Goal: Check status

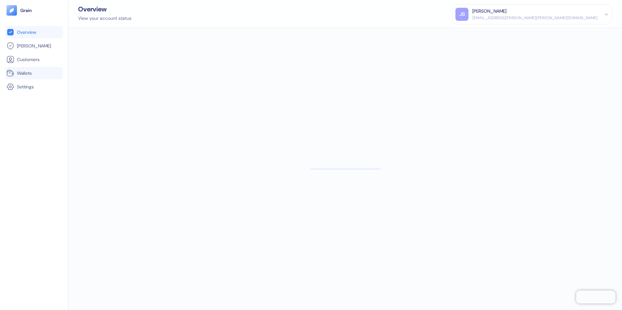
click at [34, 74] on link "Wallets" at bounding box center [34, 73] width 55 height 8
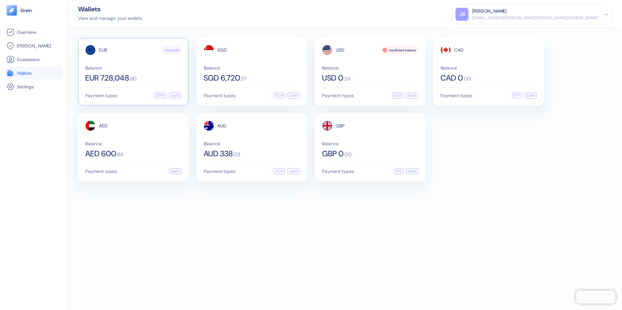
click at [140, 65] on div "EUR Functional Balance EUR 728,048 . 60" at bounding box center [133, 63] width 96 height 37
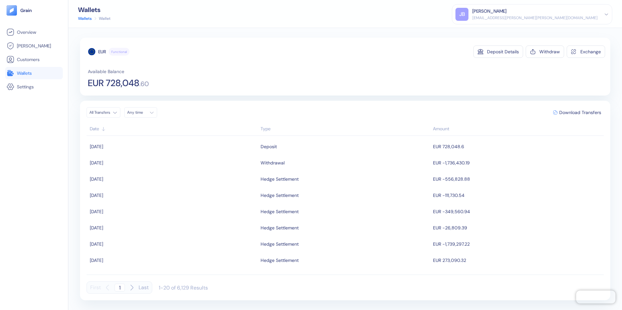
click at [70, 209] on div "EUR Functional Deposit Details Withdraw Exchange Available Balance EUR 728,048 …" at bounding box center [345, 169] width 554 height 282
